Goal: Task Accomplishment & Management: Use online tool/utility

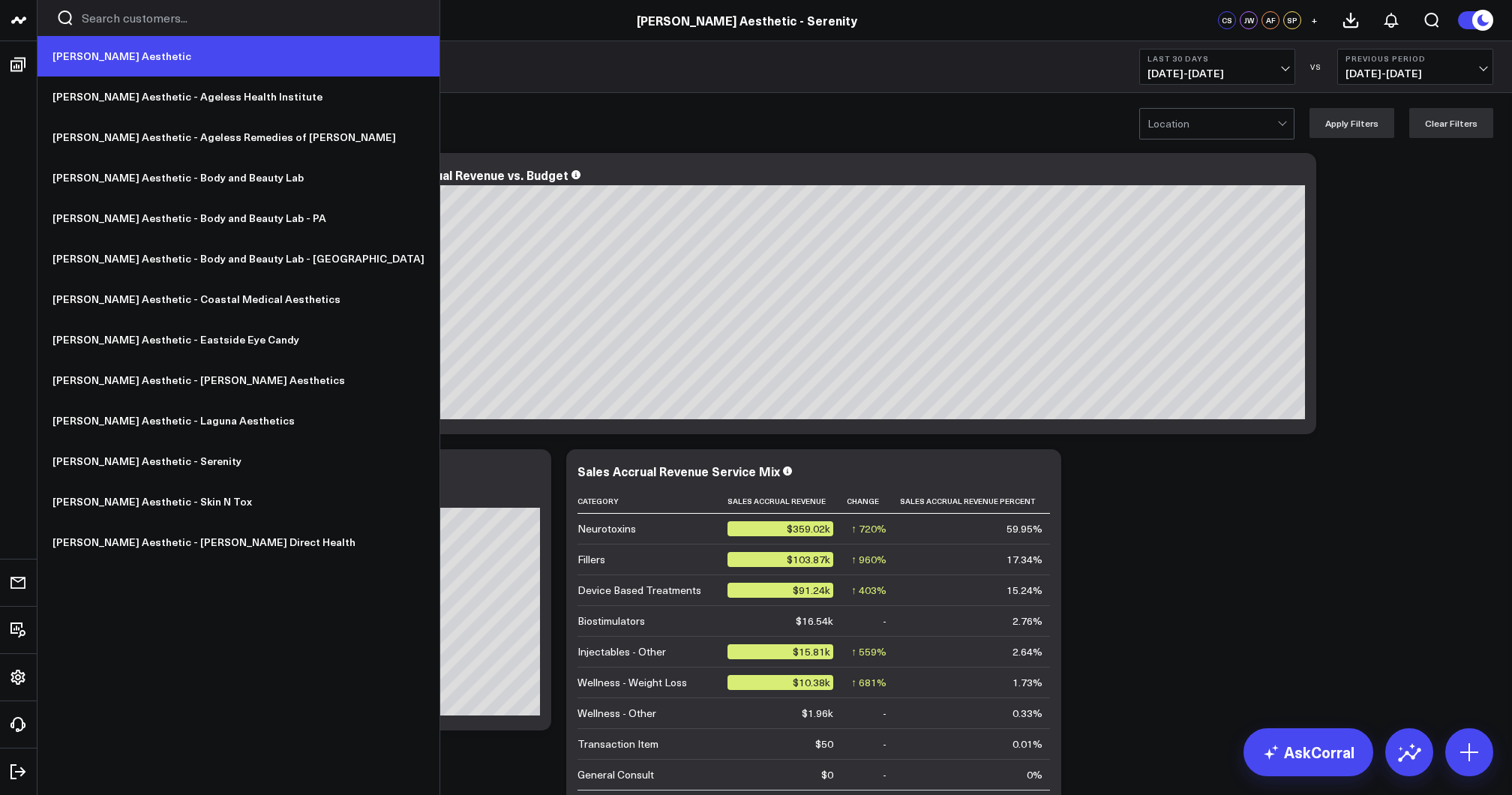
click at [67, 46] on link "[PERSON_NAME] Aesthetic" at bounding box center [238, 56] width 402 height 41
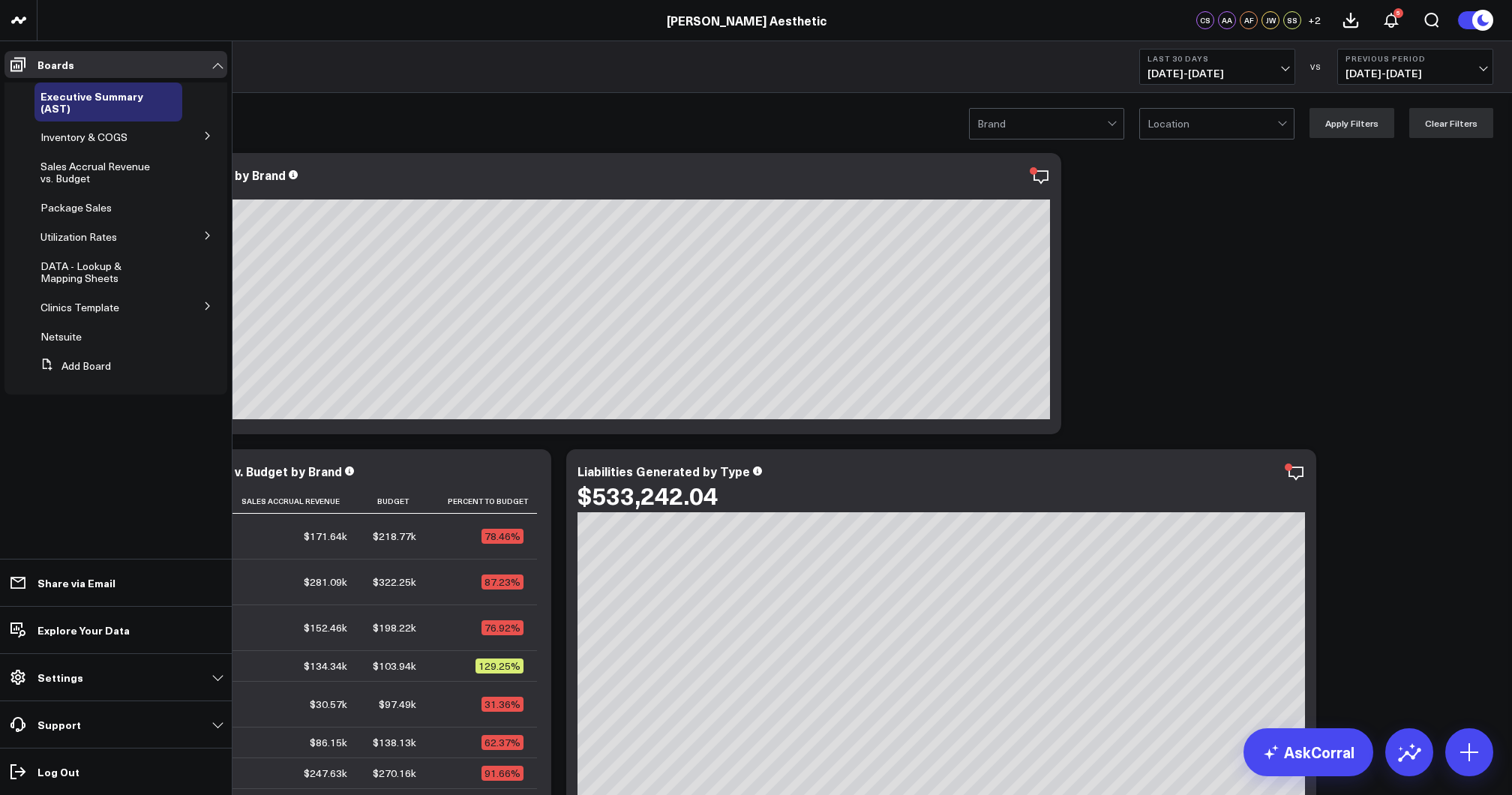
click at [210, 138] on icon at bounding box center [208, 136] width 9 height 9
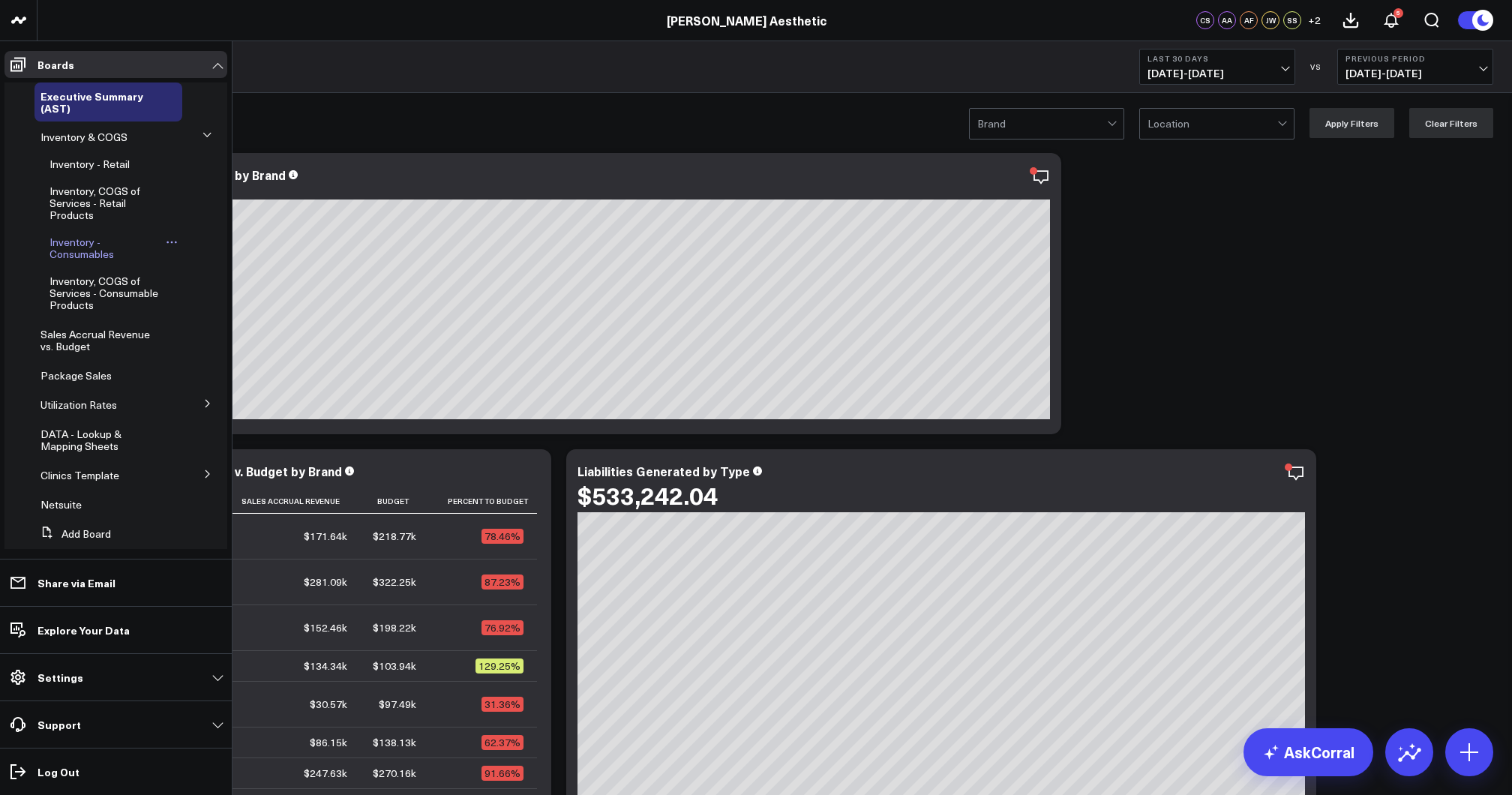
click at [73, 253] on span "Inventory - Consumables" at bounding box center [82, 248] width 65 height 26
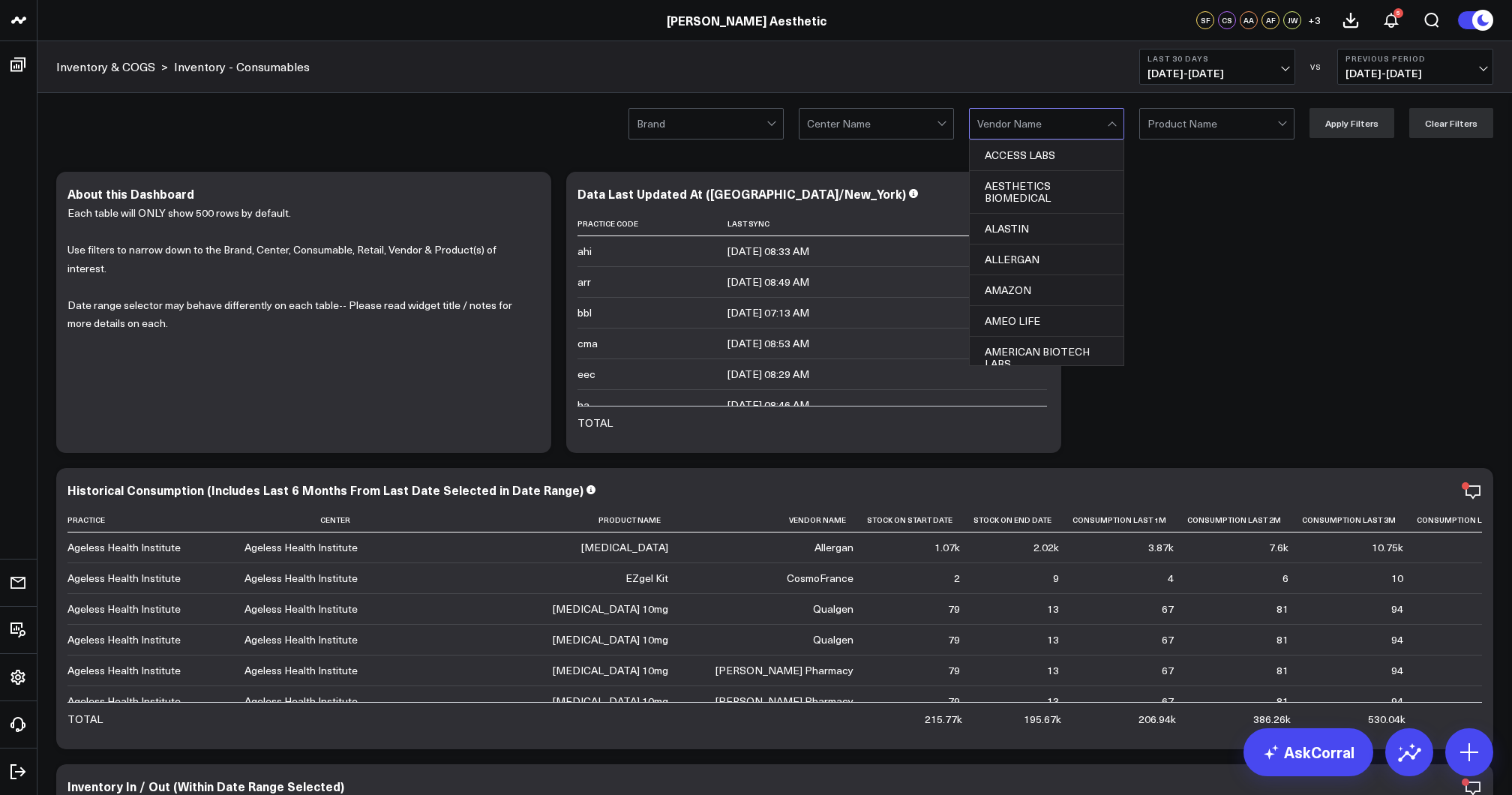
click at [1059, 126] on div at bounding box center [1041, 124] width 130 height 30
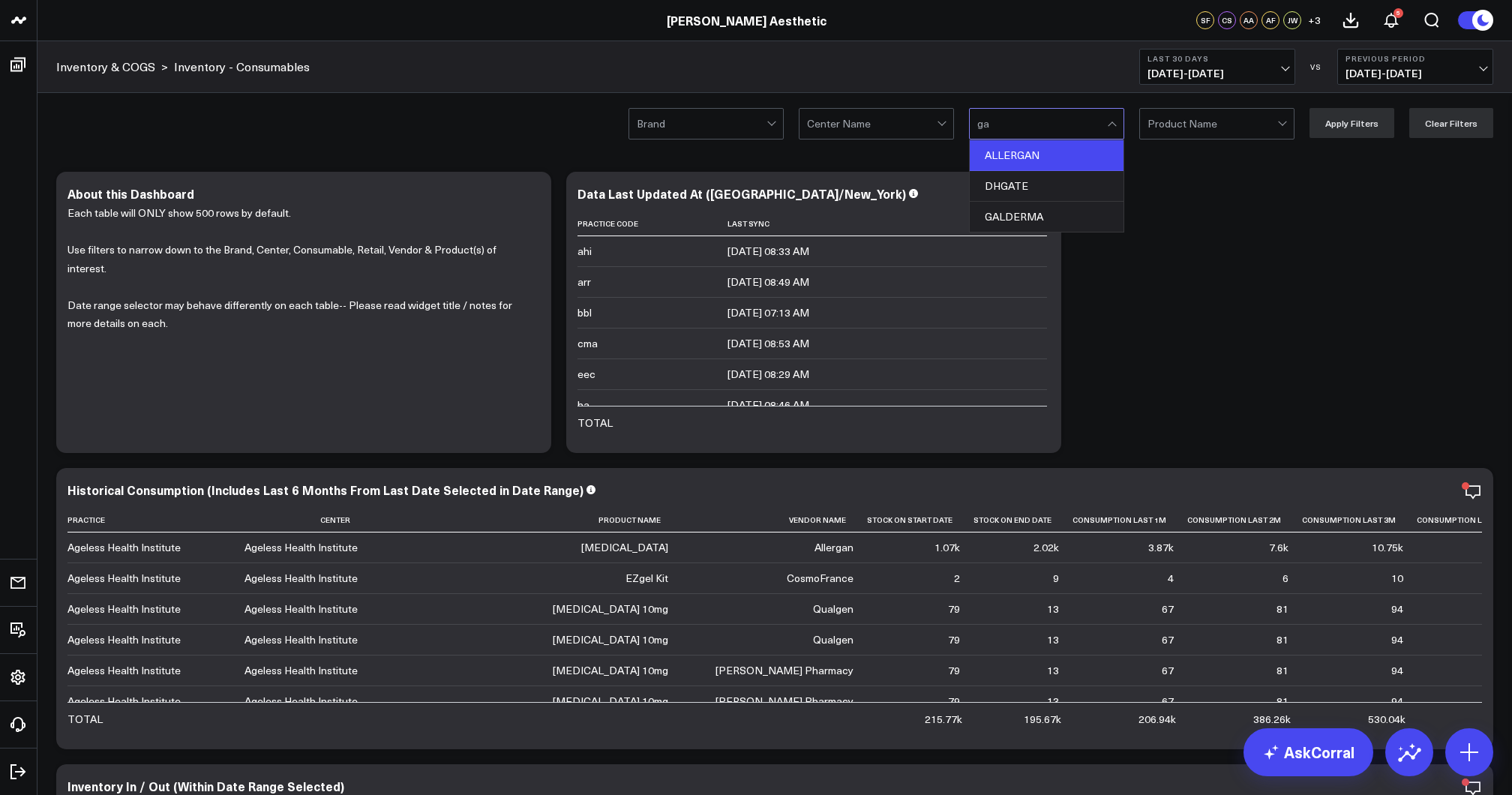
type input "gal"
click at [1030, 161] on div "GALDERMA" at bounding box center [1046, 155] width 153 height 30
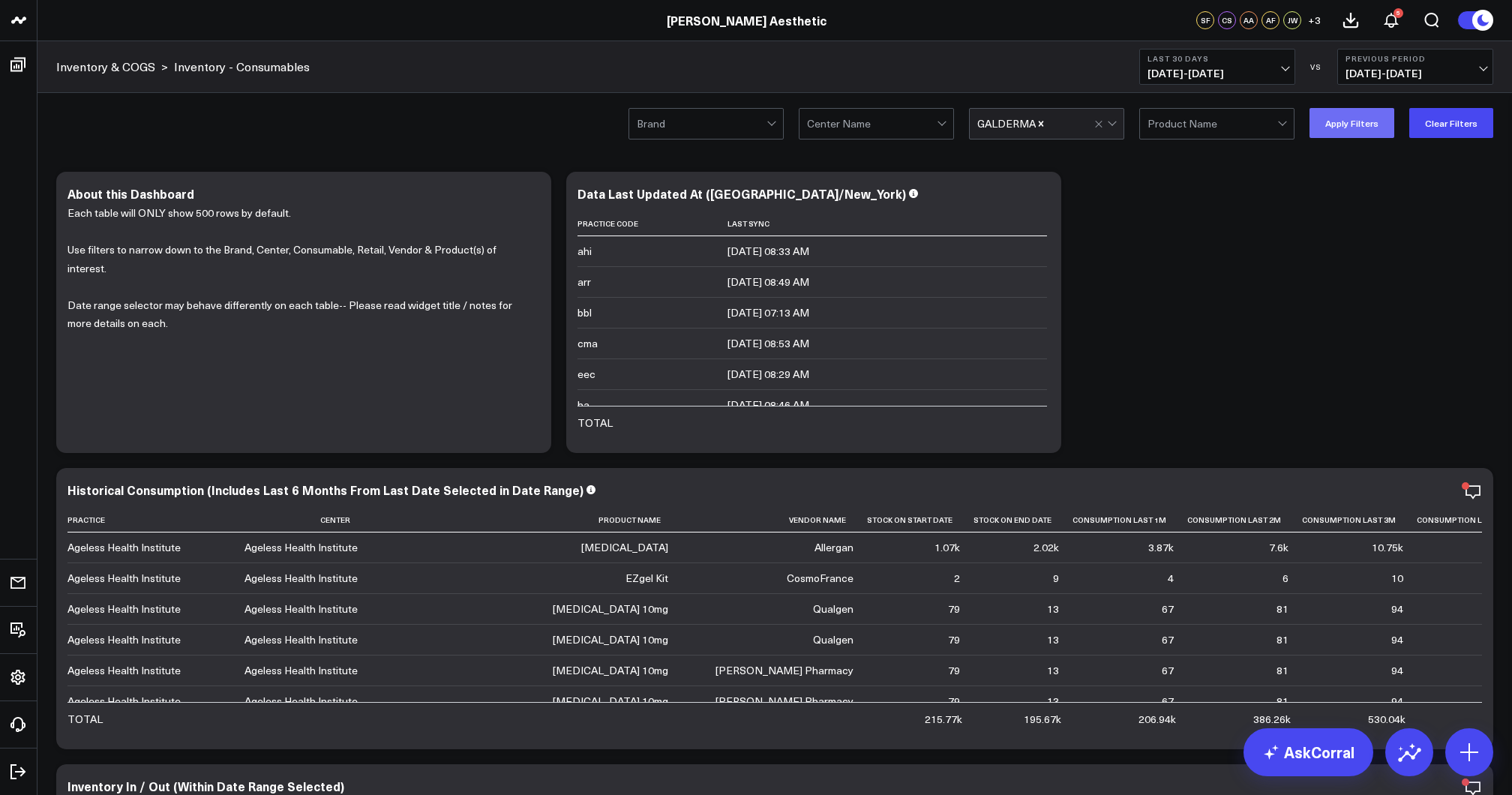
click at [1352, 125] on button "Apply Filters" at bounding box center [1352, 123] width 85 height 30
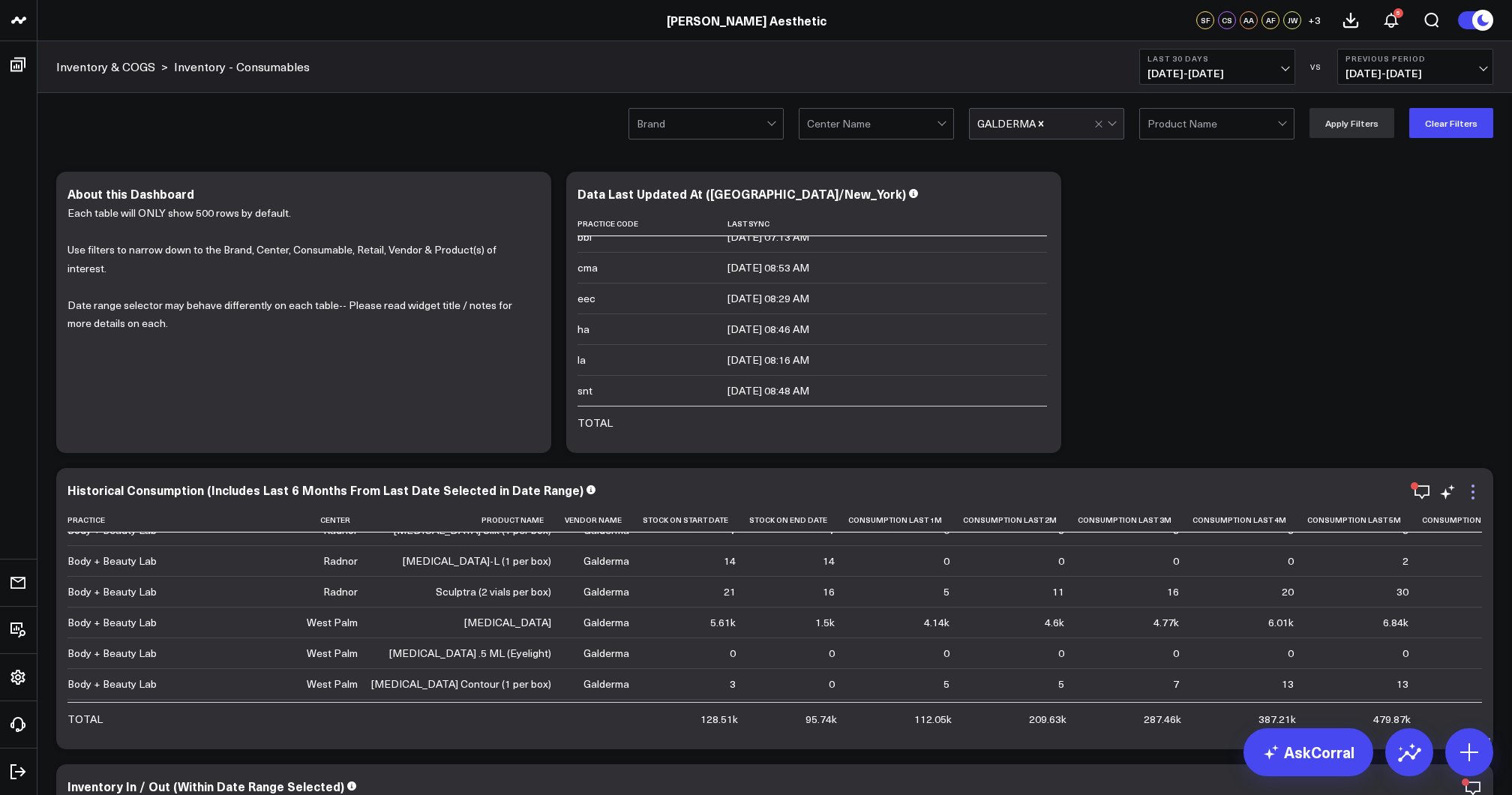
click at [1471, 495] on icon at bounding box center [1472, 492] width 18 height 18
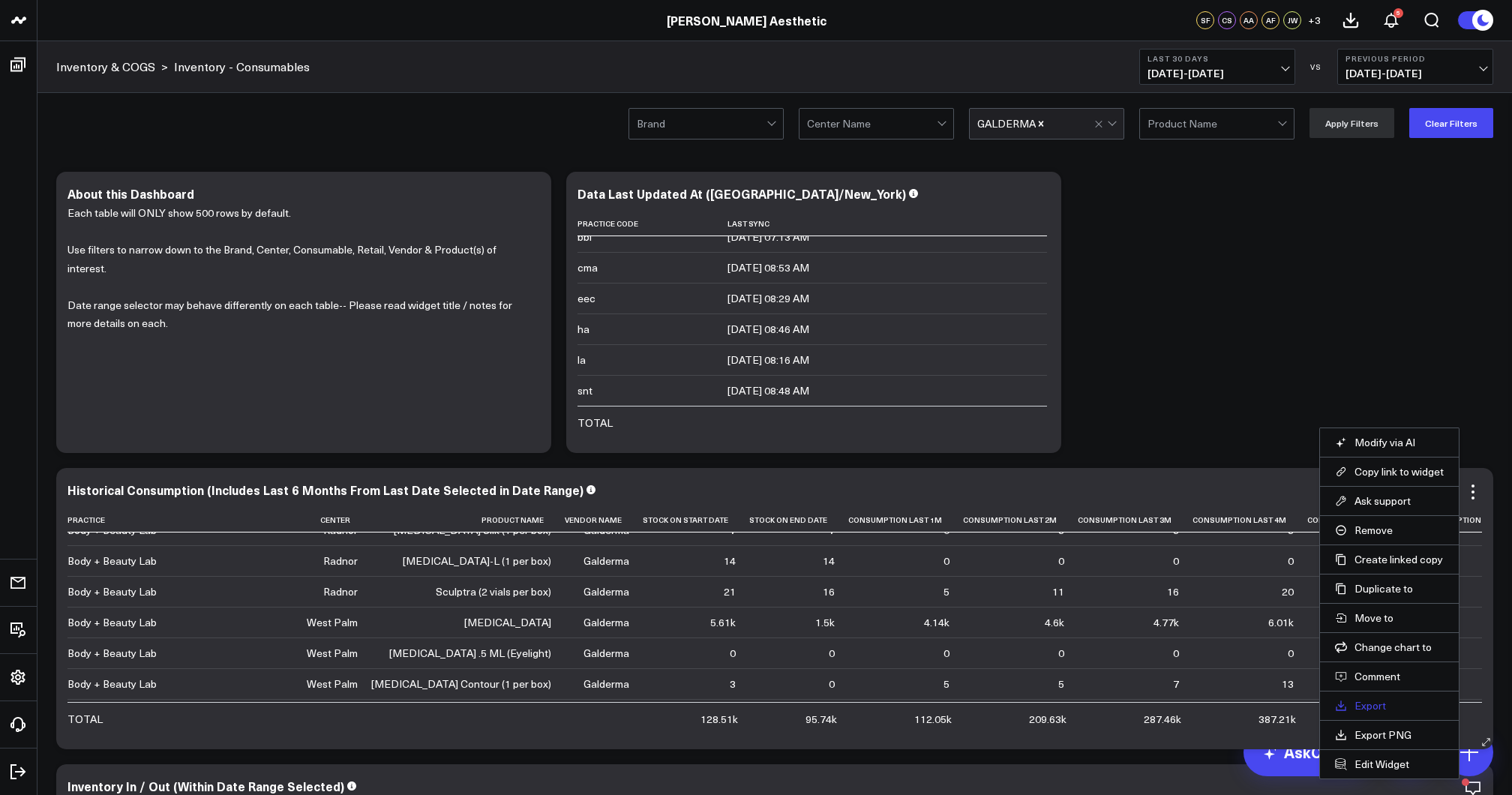
click at [1371, 705] on link "Export" at bounding box center [1389, 705] width 109 height 13
